Goal: Task Accomplishment & Management: Complete application form

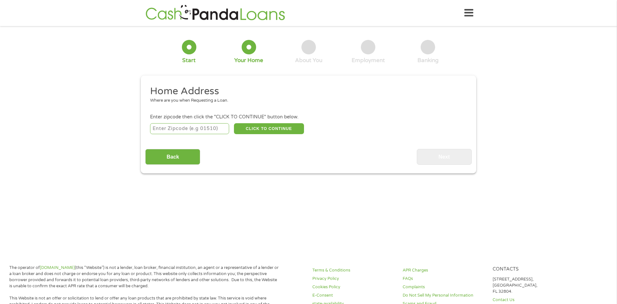
click at [192, 130] on input "number" at bounding box center [189, 128] width 79 height 11
type input "80233"
select select "[US_STATE]"
click at [269, 131] on button "CLICK TO CONTINUE" at bounding box center [269, 128] width 70 height 11
type input "80233"
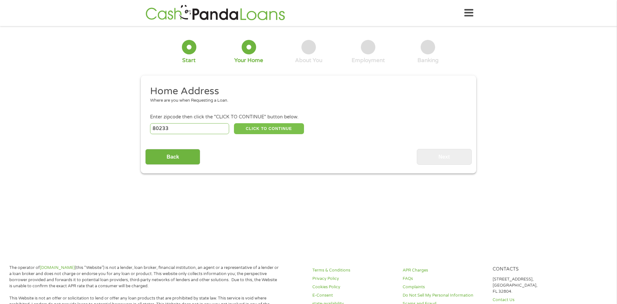
type input "[GEOGRAPHIC_DATA]"
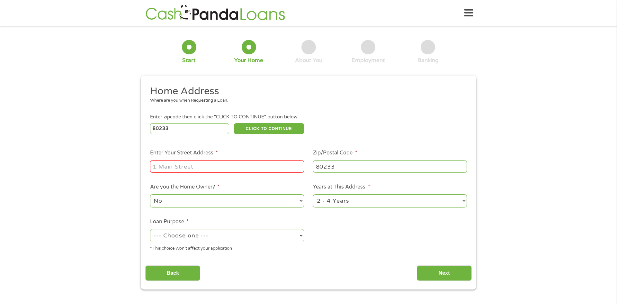
click at [238, 168] on input "Enter Your Street Address *" at bounding box center [227, 166] width 154 height 12
type input "[STREET_ADDRESS]"
click at [465, 203] on select "1 Year or less 1 - 2 Years 2 - 4 Years Over 4 Years" at bounding box center [390, 200] width 154 height 13
select select "60months"
click at [313, 195] on select "1 Year or less 1 - 2 Years 2 - 4 Years Over 4 Years" at bounding box center [390, 200] width 154 height 13
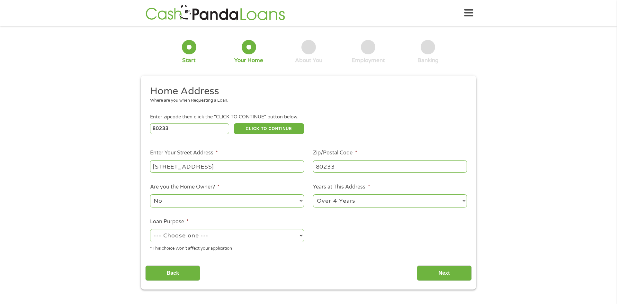
click at [301, 239] on select "--- Choose one --- Pay Bills Debt Consolidation Home Improvement Major Purchase…" at bounding box center [227, 235] width 154 height 13
select select "other"
click at [150, 230] on select "--- Choose one --- Pay Bills Debt Consolidation Home Improvement Major Purchase…" at bounding box center [227, 235] width 154 height 13
click at [435, 272] on input "Next" at bounding box center [444, 273] width 55 height 16
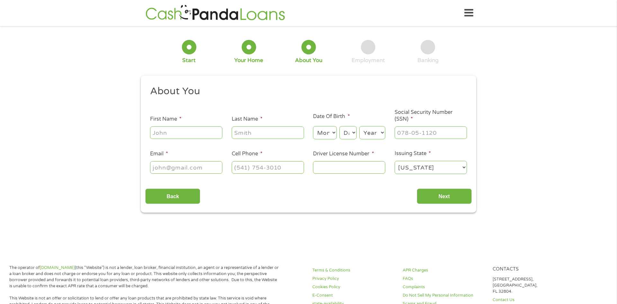
scroll to position [3, 3]
click at [177, 135] on input "First Name *" at bounding box center [186, 132] width 72 height 12
type input "[PERSON_NAME]"
type input "[EMAIL_ADDRESS][DOMAIN_NAME]"
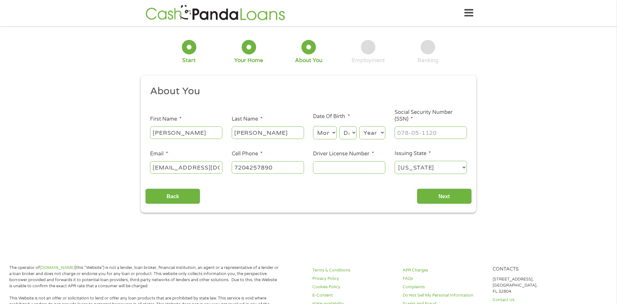
type input "[PHONE_NUMBER]"
click at [328, 134] on select "Month 1 2 3 4 5 6 7 8 9 10 11 12" at bounding box center [324, 132] width 23 height 13
select select "11"
click at [313, 126] on select "Month 1 2 3 4 5 6 7 8 9 10 11 12" at bounding box center [324, 132] width 23 height 13
click at [353, 133] on select "Day 1 2 3 4 5 6 7 8 9 10 11 12 13 14 15 16 17 18 19 20 21 22 23 24 25 26 27 28 …" at bounding box center [348, 132] width 17 height 13
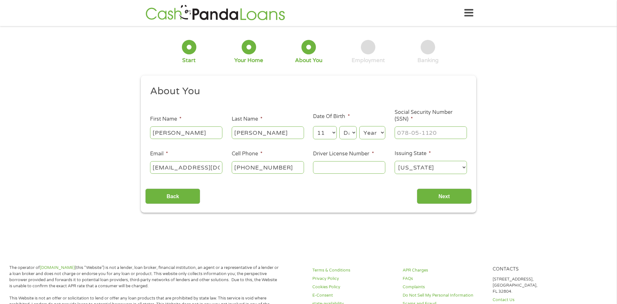
select select "20"
click at [340, 126] on select "Day 1 2 3 4 5 6 7 8 9 10 11 12 13 14 15 16 17 18 19 20 21 22 23 24 25 26 27 28 …" at bounding box center [348, 132] width 17 height 13
click at [383, 133] on select "Year [DATE] 2006 2005 2004 2003 2002 2001 2000 1999 1998 1997 1996 1995 1994 19…" at bounding box center [373, 132] width 26 height 13
select select "1965"
click at [360, 126] on select "Year [DATE] 2006 2005 2004 2003 2002 2001 2000 1999 1998 1997 1996 1995 1994 19…" at bounding box center [373, 132] width 26 height 13
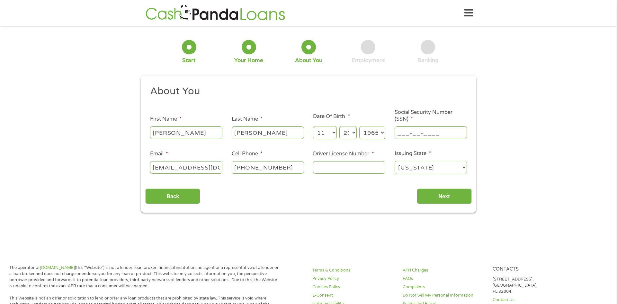
click at [401, 133] on input "___-__-____" at bounding box center [431, 132] width 72 height 12
type input "523-92-1972"
click at [353, 171] on input "Driver License Number *" at bounding box center [349, 167] width 72 height 12
type input "943630011"
click at [444, 197] on input "Next" at bounding box center [444, 196] width 55 height 16
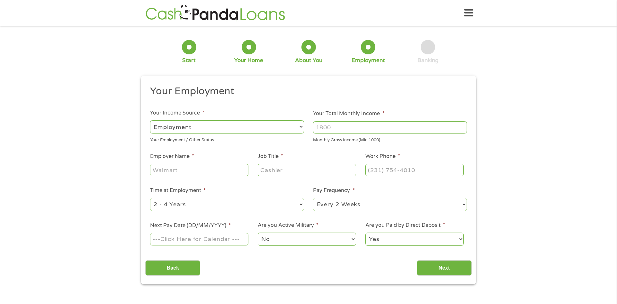
click at [316, 126] on input "Your Total Monthly Income *" at bounding box center [390, 127] width 154 height 12
type input "2800"
click at [184, 171] on input "Employer Name *" at bounding box center [199, 170] width 98 height 12
type input "epic gardening"
click at [316, 169] on input "Job Title *" at bounding box center [307, 170] width 98 height 12
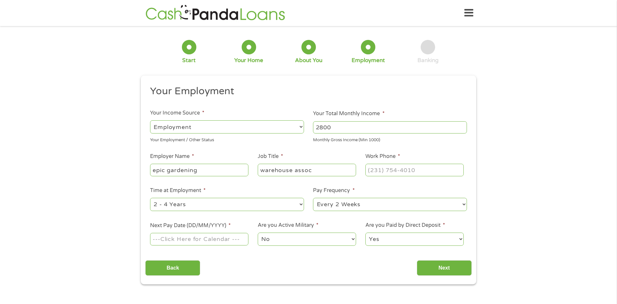
type input "warehouse assoc"
click at [407, 168] on input "(___) ___-____" at bounding box center [415, 170] width 98 height 12
type input "[PHONE_NUMBER]"
click at [303, 202] on select "--- Choose one --- 1 Year or less 1 - 2 Years 2 - 4 Years Over 4 Years" at bounding box center [227, 204] width 154 height 13
select select "24months"
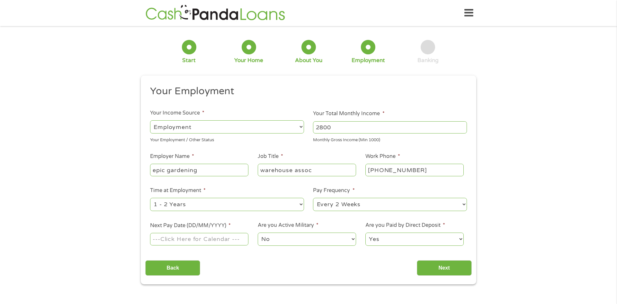
click at [150, 198] on select "--- Choose one --- 1 Year or less 1 - 2 Years 2 - 4 Years Over 4 Years" at bounding box center [227, 204] width 154 height 13
click at [208, 237] on input "Next Pay Date (DD/MM/YYYY) *" at bounding box center [199, 239] width 98 height 12
type input "[DATE]"
click at [445, 267] on input "Next" at bounding box center [444, 268] width 55 height 16
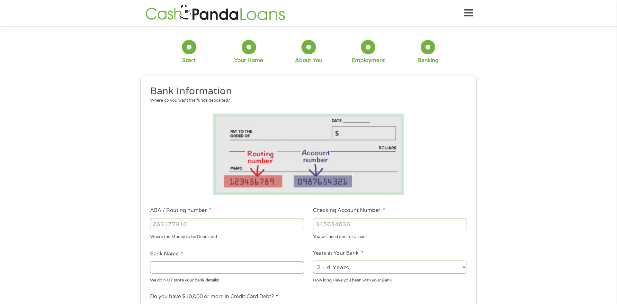
click at [166, 221] on input "ABA / Routing number *" at bounding box center [227, 224] width 154 height 12
type input "031101279"
type input "THE BANCORP BANK"
type input "031101279"
click at [345, 220] on input "Checking Account Number *" at bounding box center [390, 224] width 154 height 12
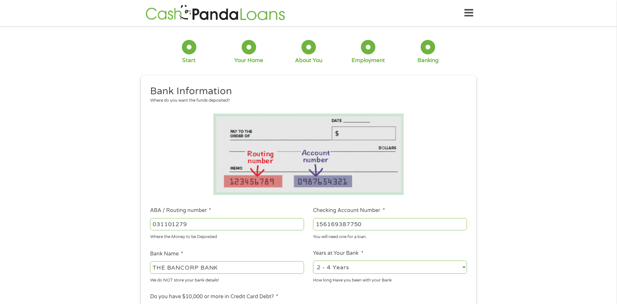
type input "156169387750"
click at [465, 269] on select "2 - 4 Years 6 - 12 Months 1 - 2 Years Over 4 Years" at bounding box center [390, 266] width 154 height 13
select select "60months"
click at [313, 260] on select "2 - 4 Years 6 - 12 Months 1 - 2 Years Over 4 Years" at bounding box center [390, 266] width 154 height 13
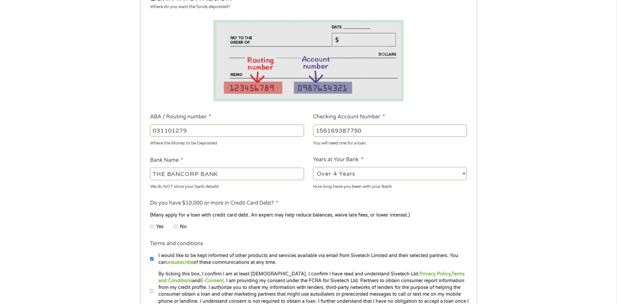
scroll to position [95, 0]
click at [150, 225] on input "Yes" at bounding box center [152, 225] width 4 height 10
radio input "true"
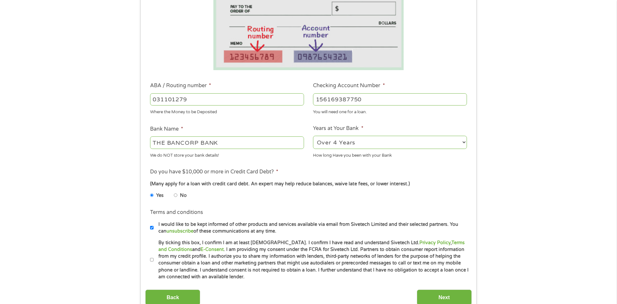
scroll to position [146, 0]
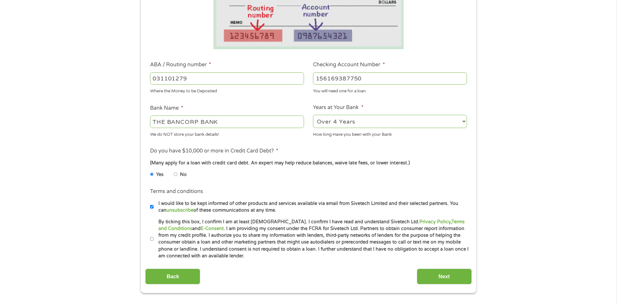
click at [152, 239] on input "By ticking this box, I confirm I am at least [DEMOGRAPHIC_DATA]. I confirm I ha…" at bounding box center [152, 239] width 4 height 10
checkbox input "true"
click at [450, 277] on input "Next" at bounding box center [444, 277] width 55 height 16
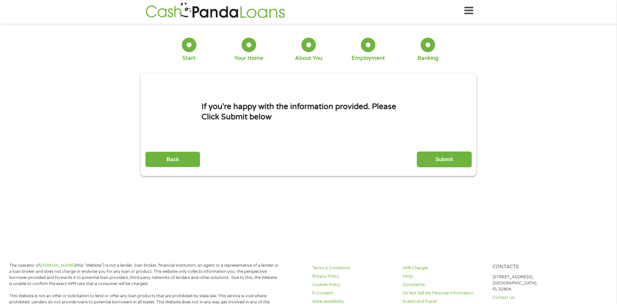
scroll to position [0, 0]
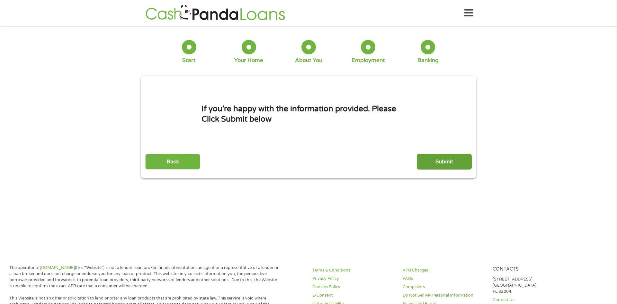
click at [443, 163] on input "Submit" at bounding box center [444, 162] width 55 height 16
